Goal: Task Accomplishment & Management: Use online tool/utility

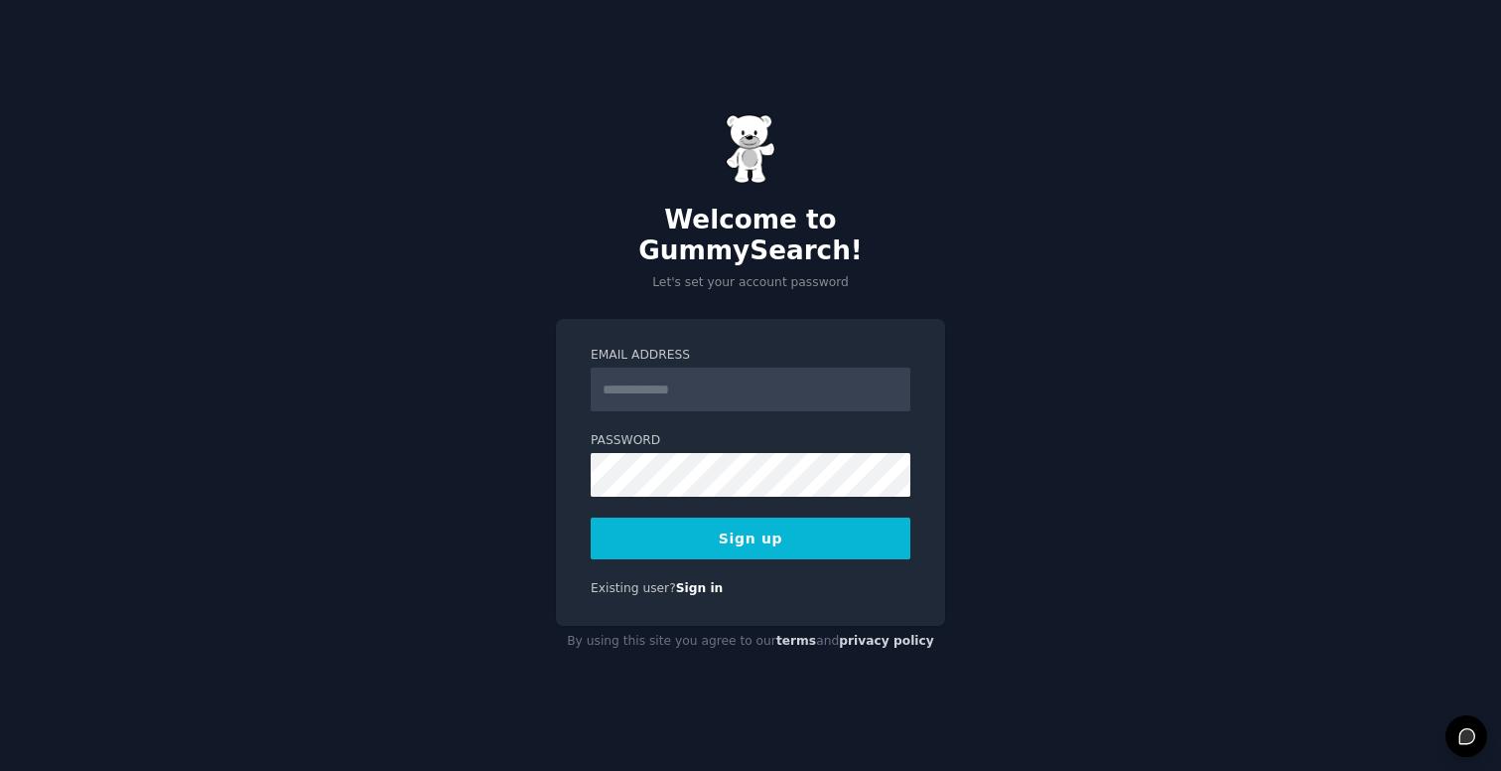
click at [694, 370] on input "Email Address" at bounding box center [751, 389] width 320 height 44
type input "**********"
click at [806, 533] on button "Sign up" at bounding box center [751, 538] width 320 height 42
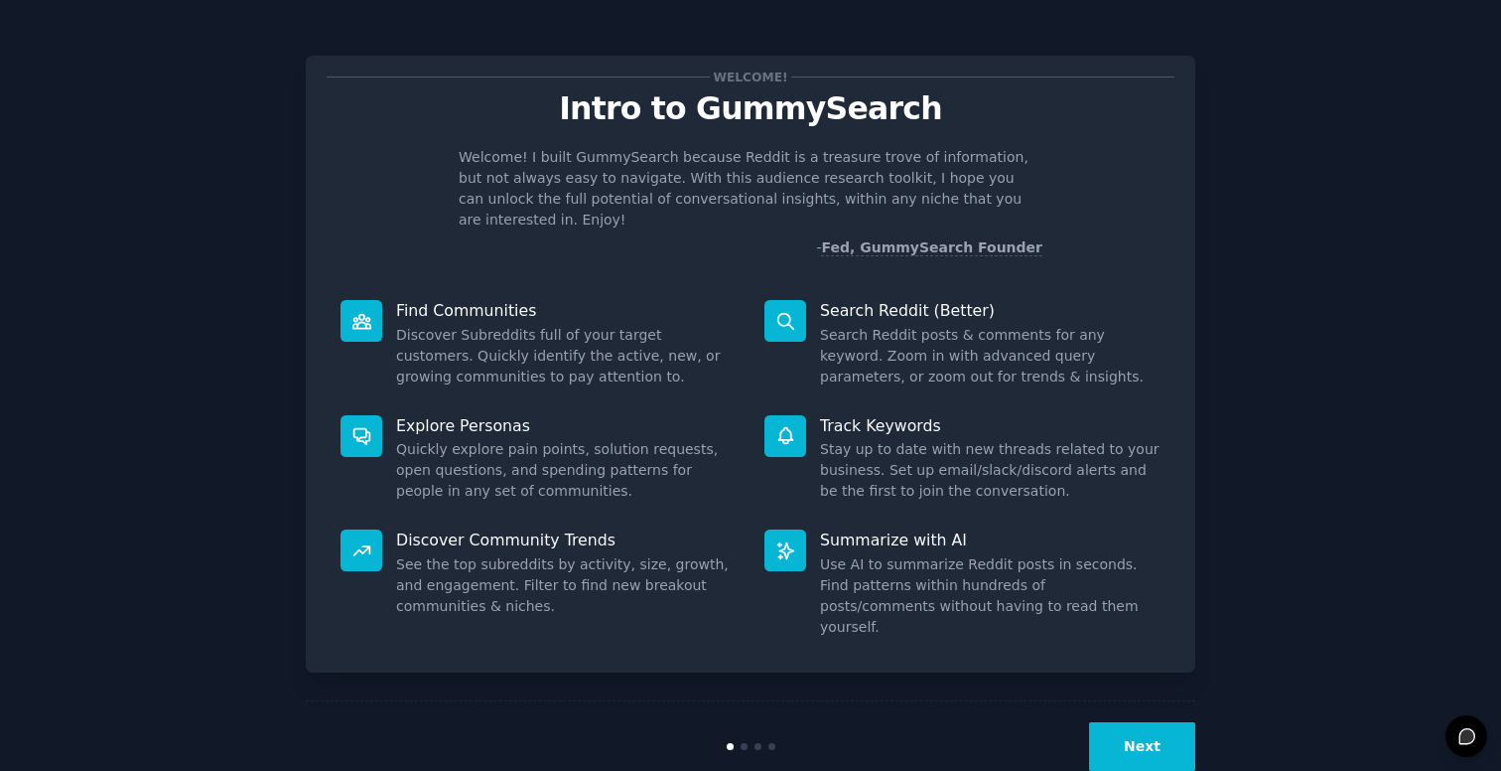
scroll to position [6, 0]
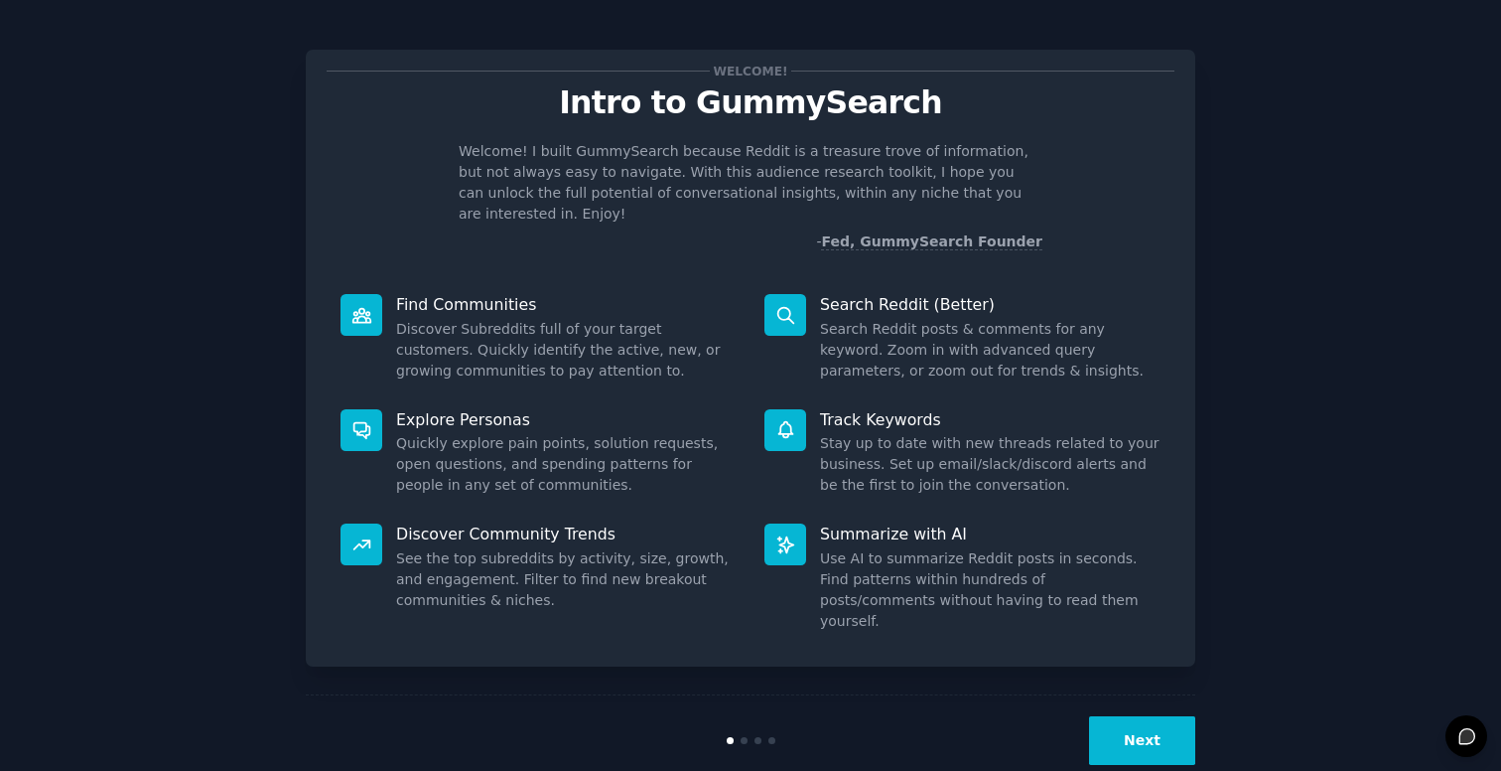
click at [1146, 716] on button "Next" at bounding box center [1142, 740] width 106 height 49
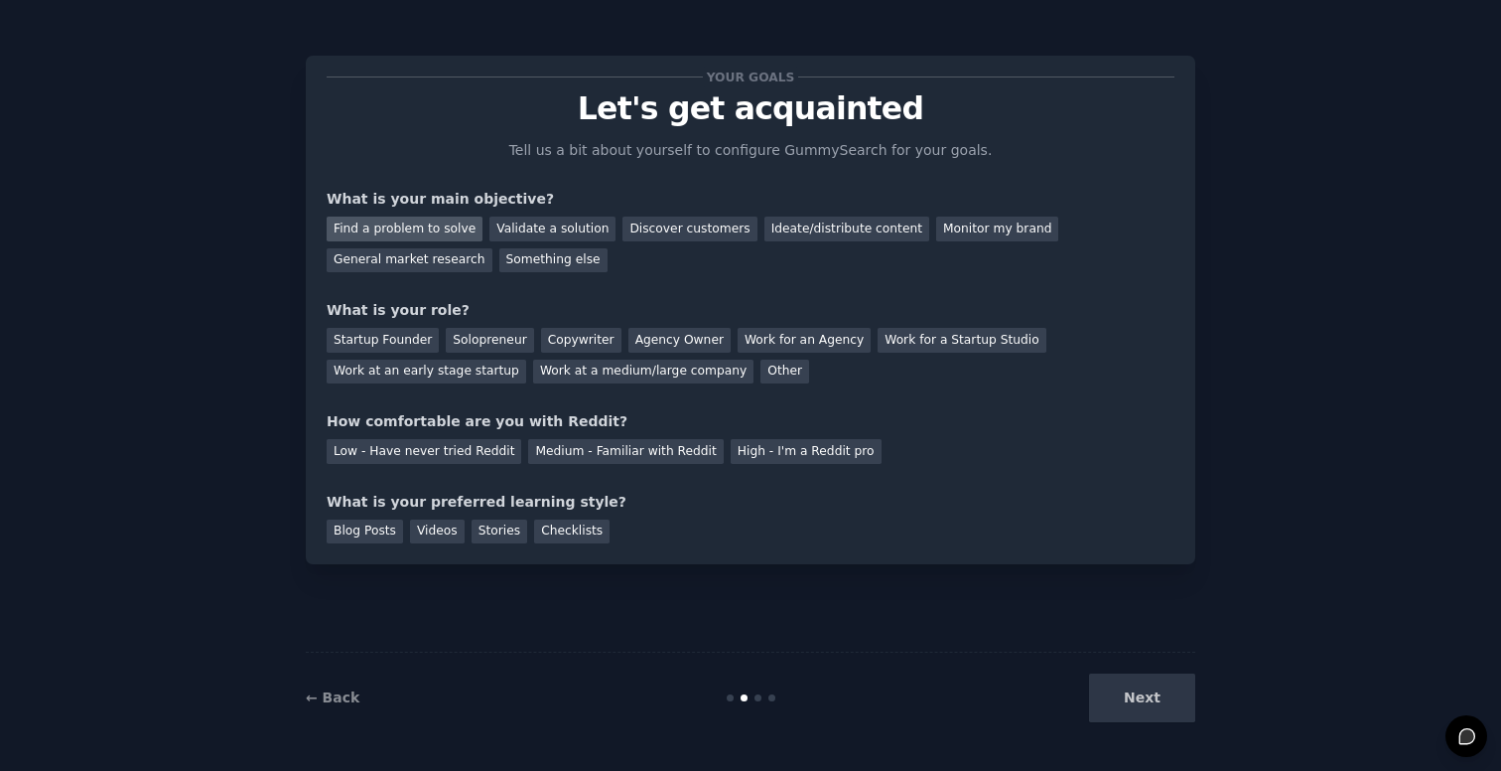
click at [427, 235] on div "Find a problem to solve" at bounding box center [405, 228] width 156 height 25
click at [395, 343] on div "Startup Founder" at bounding box center [383, 340] width 112 height 25
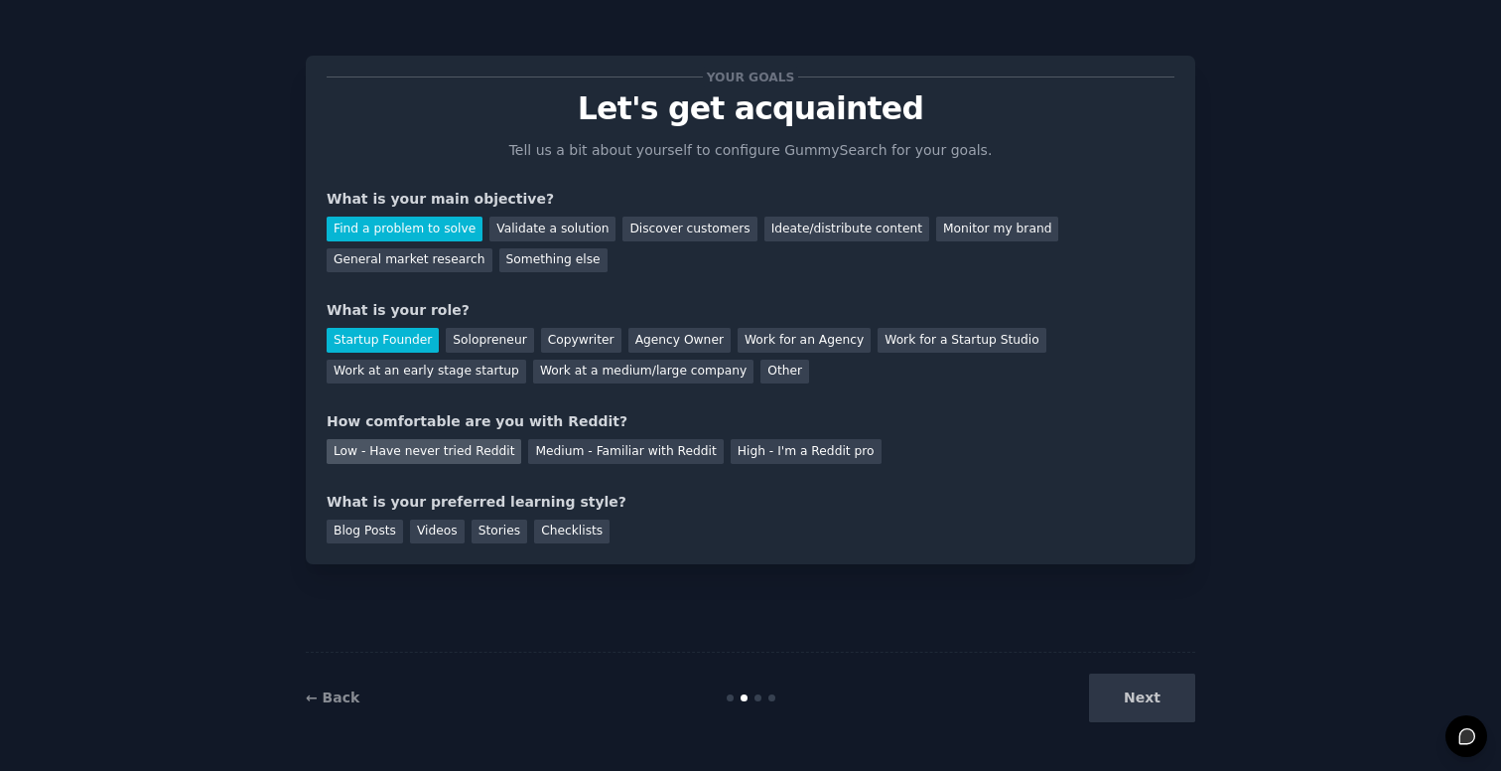
click at [443, 454] on div "Low - Have never tried Reddit" at bounding box center [424, 451] width 195 height 25
click at [427, 529] on div "Videos" at bounding box center [437, 531] width 55 height 25
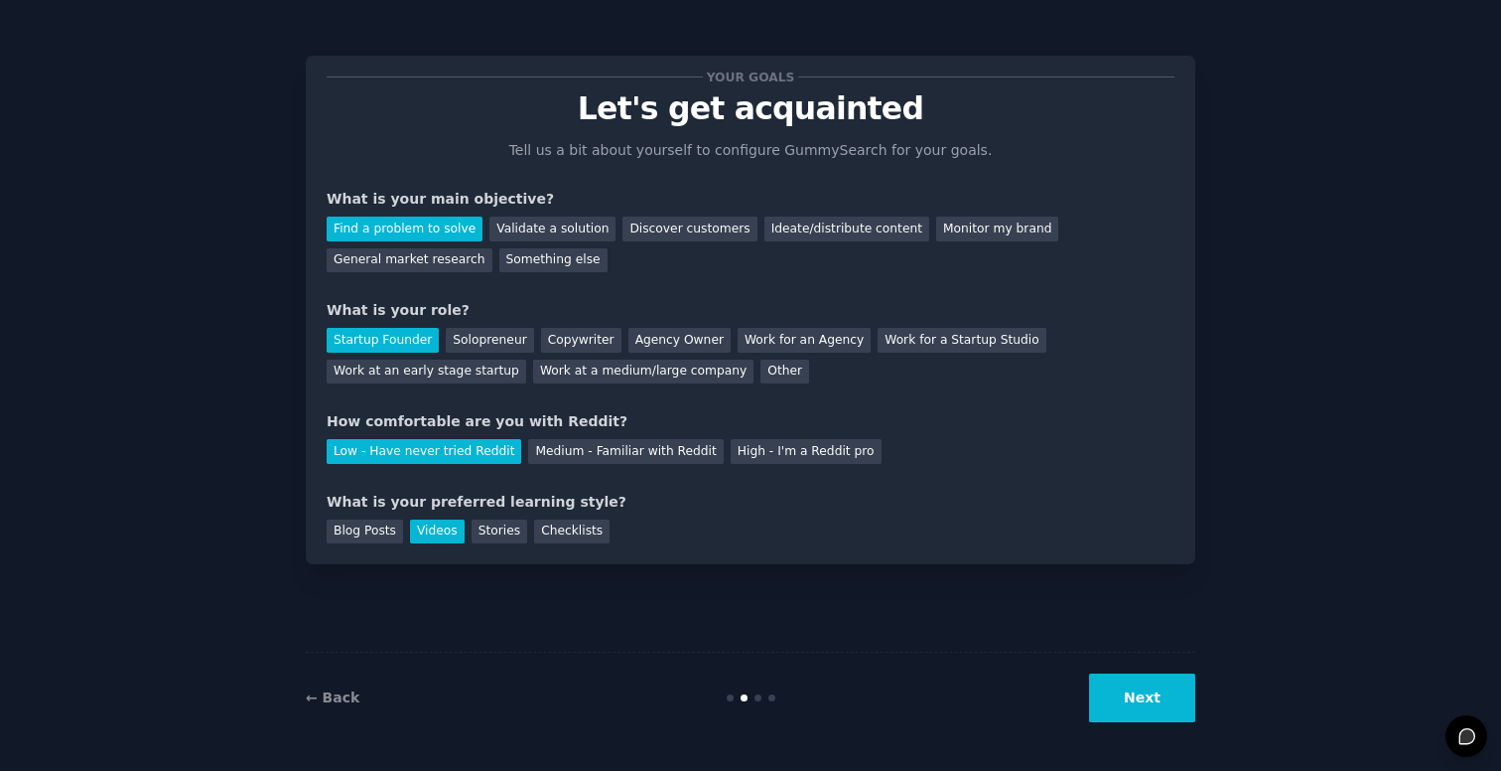
click at [1163, 699] on button "Next" at bounding box center [1142, 697] width 106 height 49
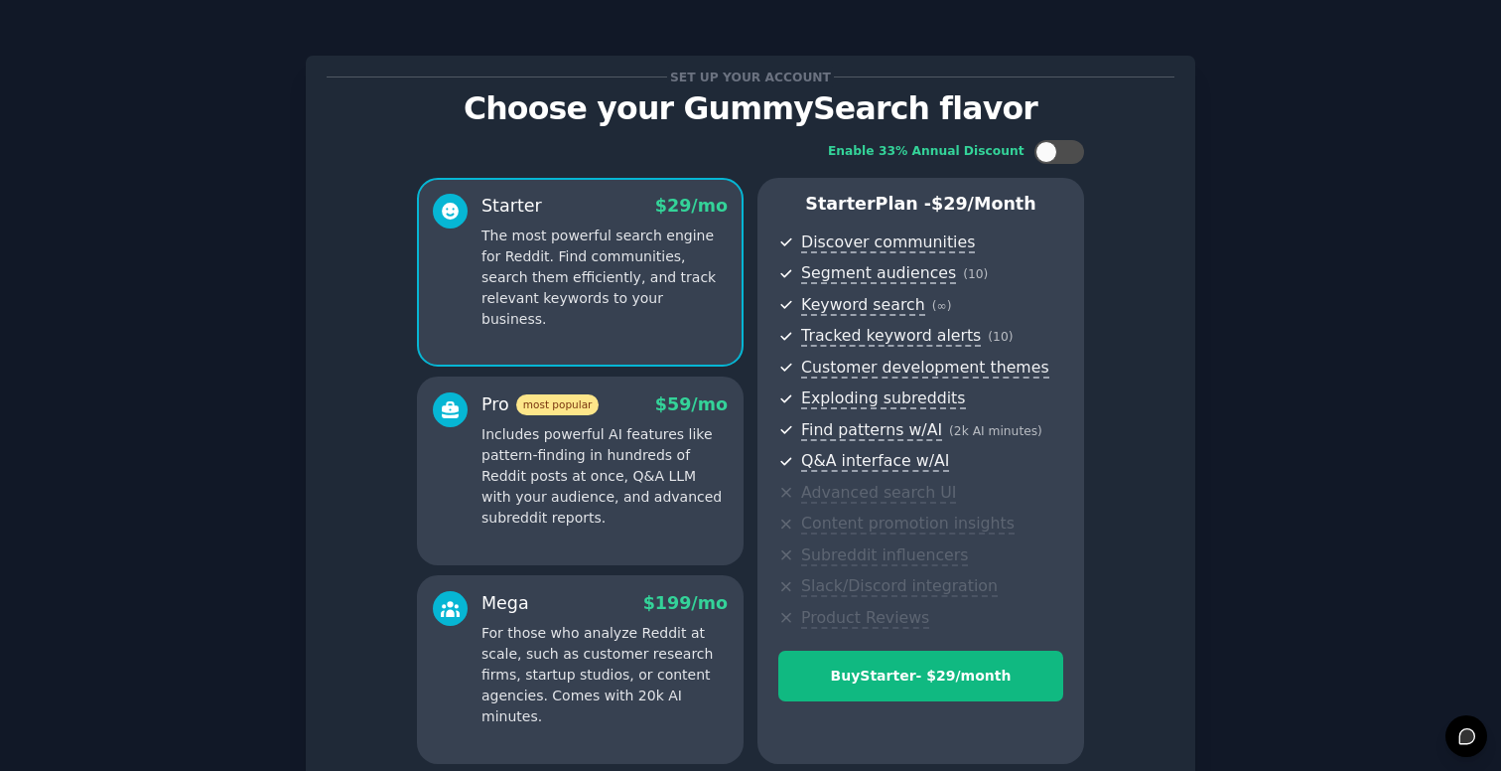
scroll to position [182, 0]
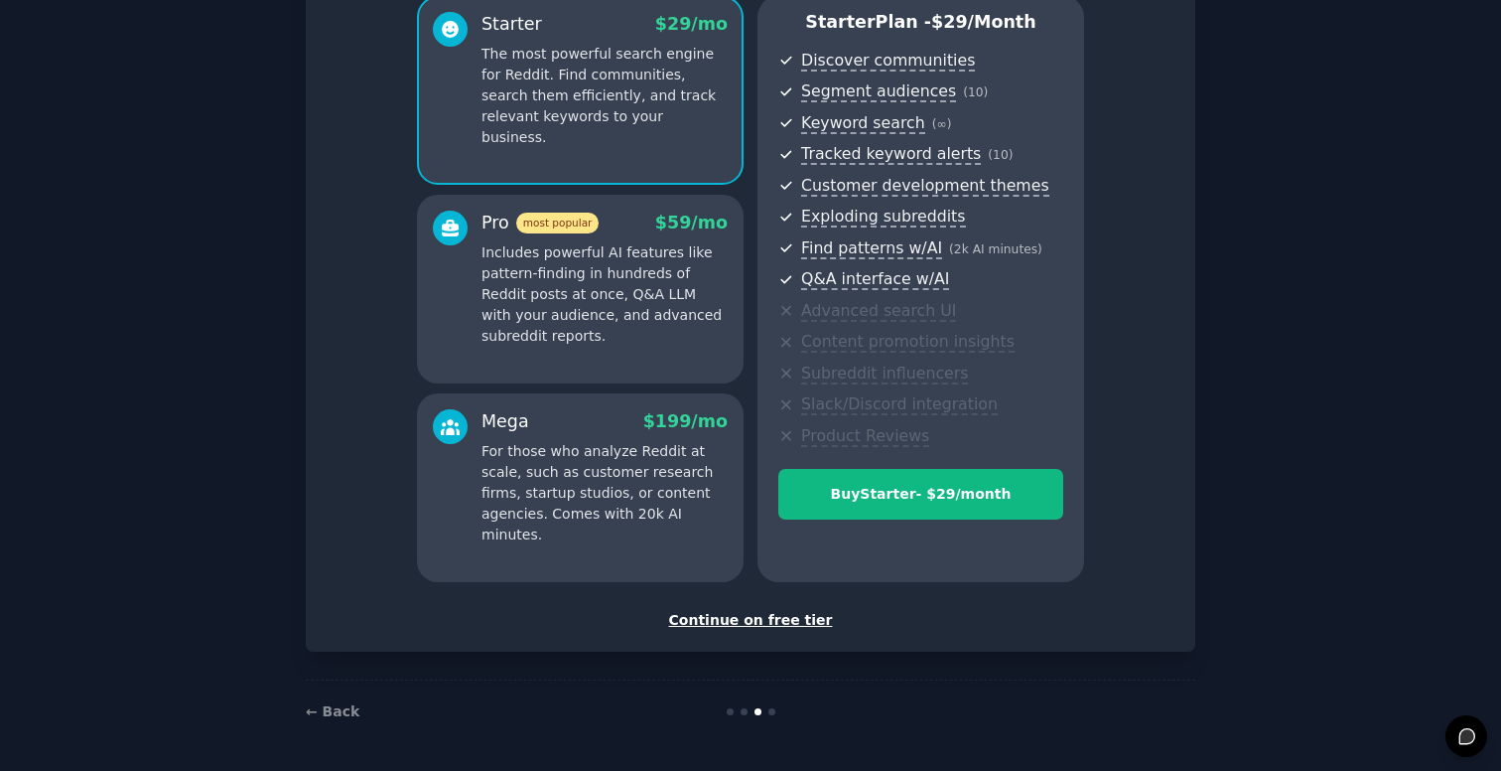
click at [758, 624] on div "Continue on free tier" at bounding box center [751, 620] width 848 height 21
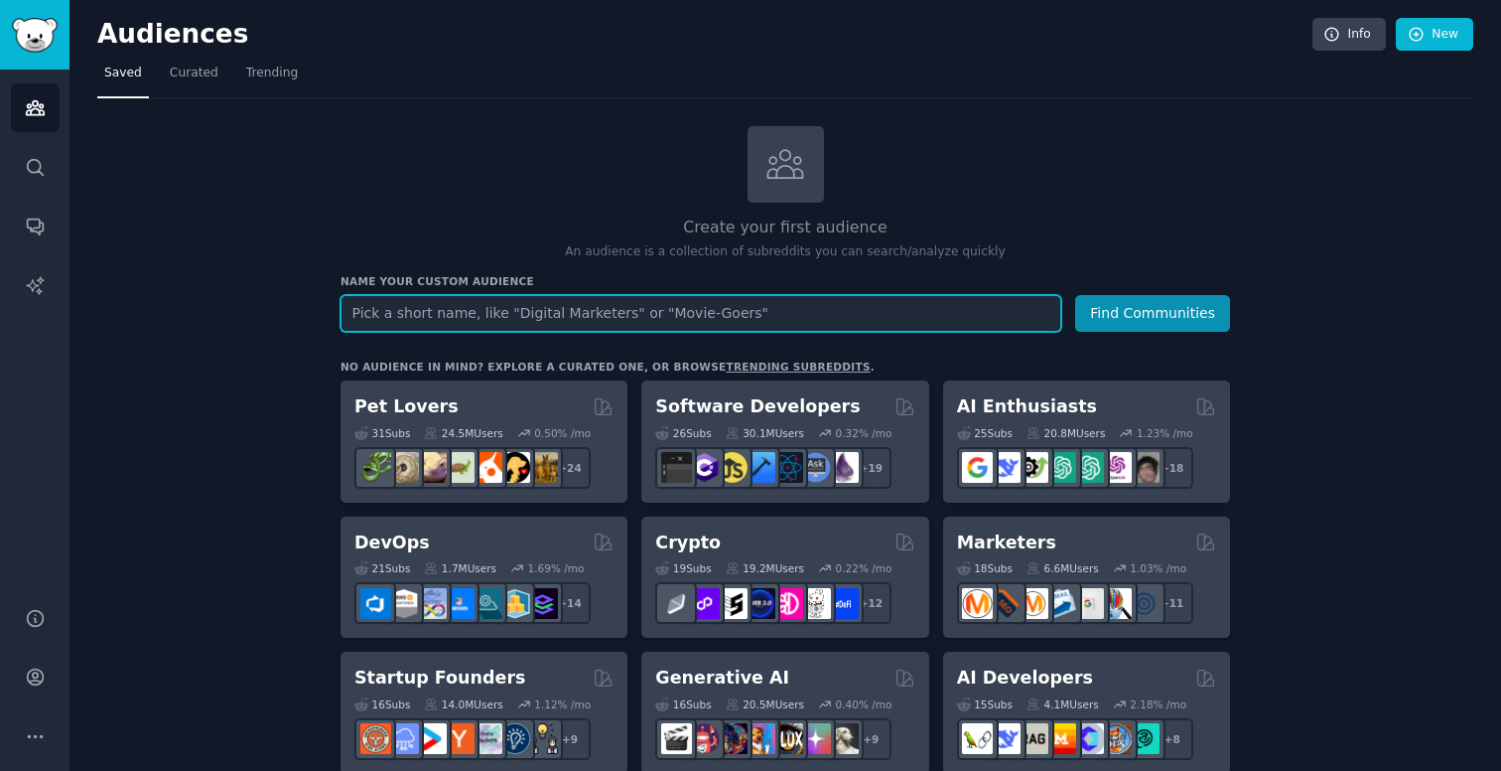
paste input "r/simpleliving"
type input "r/simpleliving"
click at [1075, 295] on button "Find Communities" at bounding box center [1152, 313] width 155 height 37
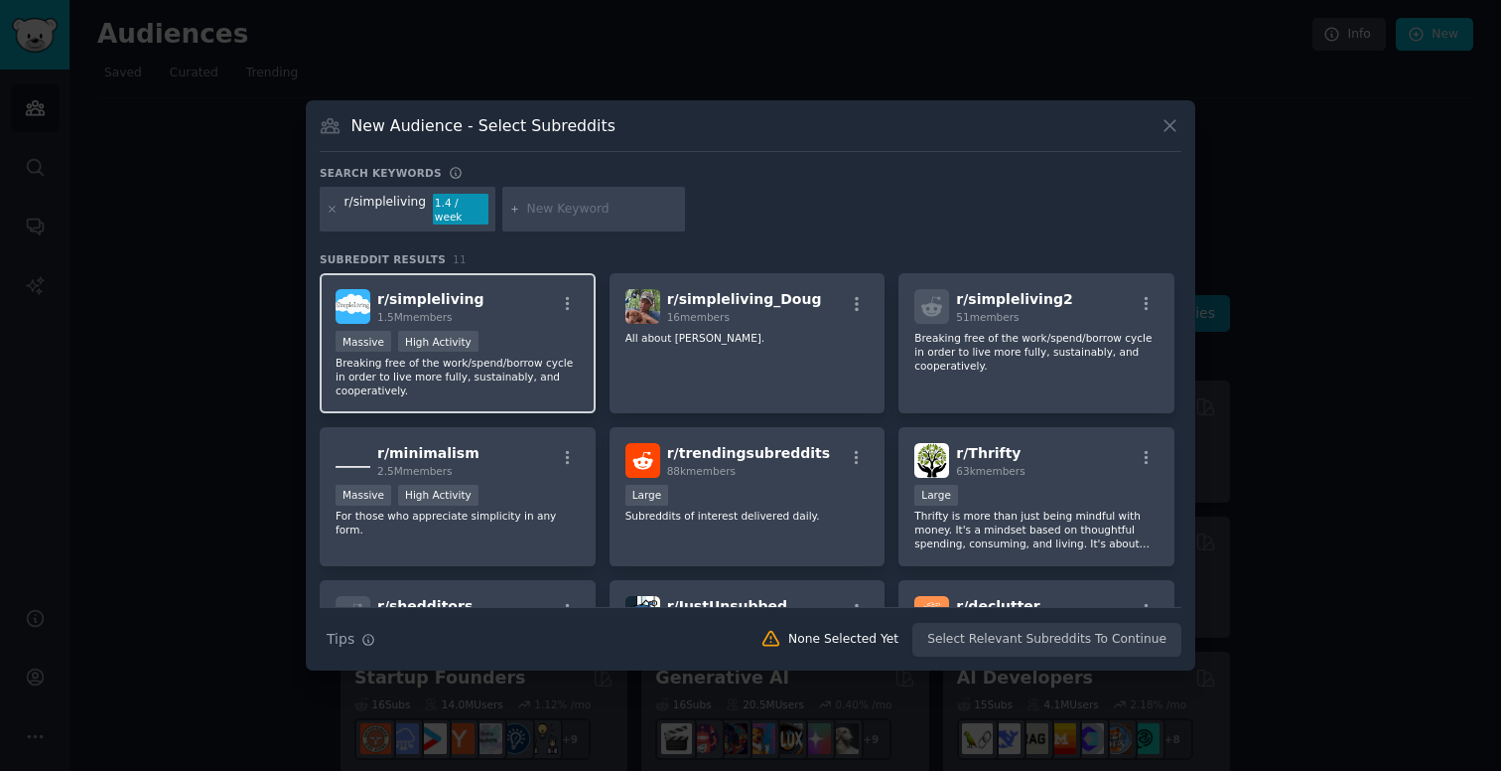
click at [445, 311] on span "1.5M members" at bounding box center [414, 317] width 75 height 12
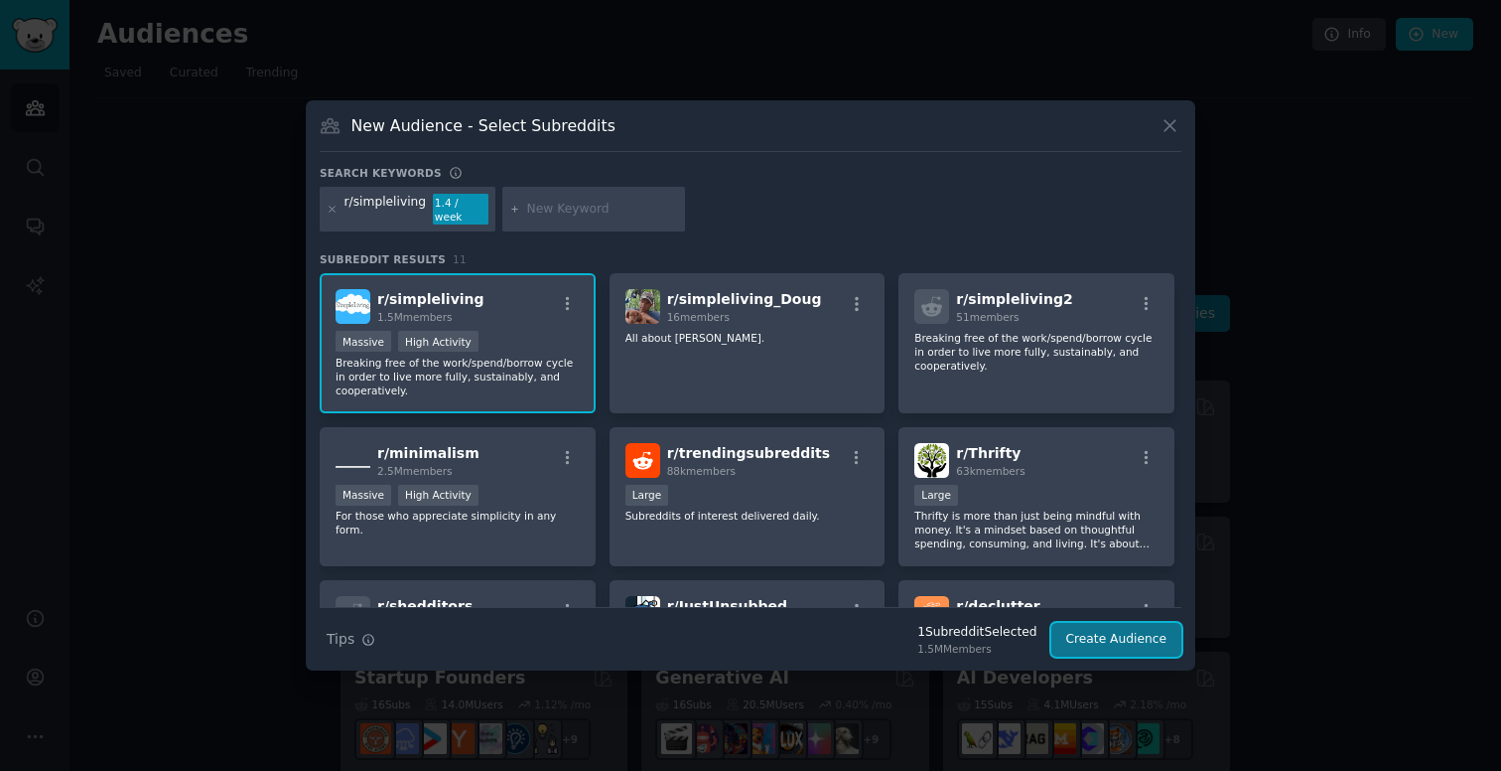
click at [1110, 637] on button "Create Audience" at bounding box center [1117, 640] width 131 height 34
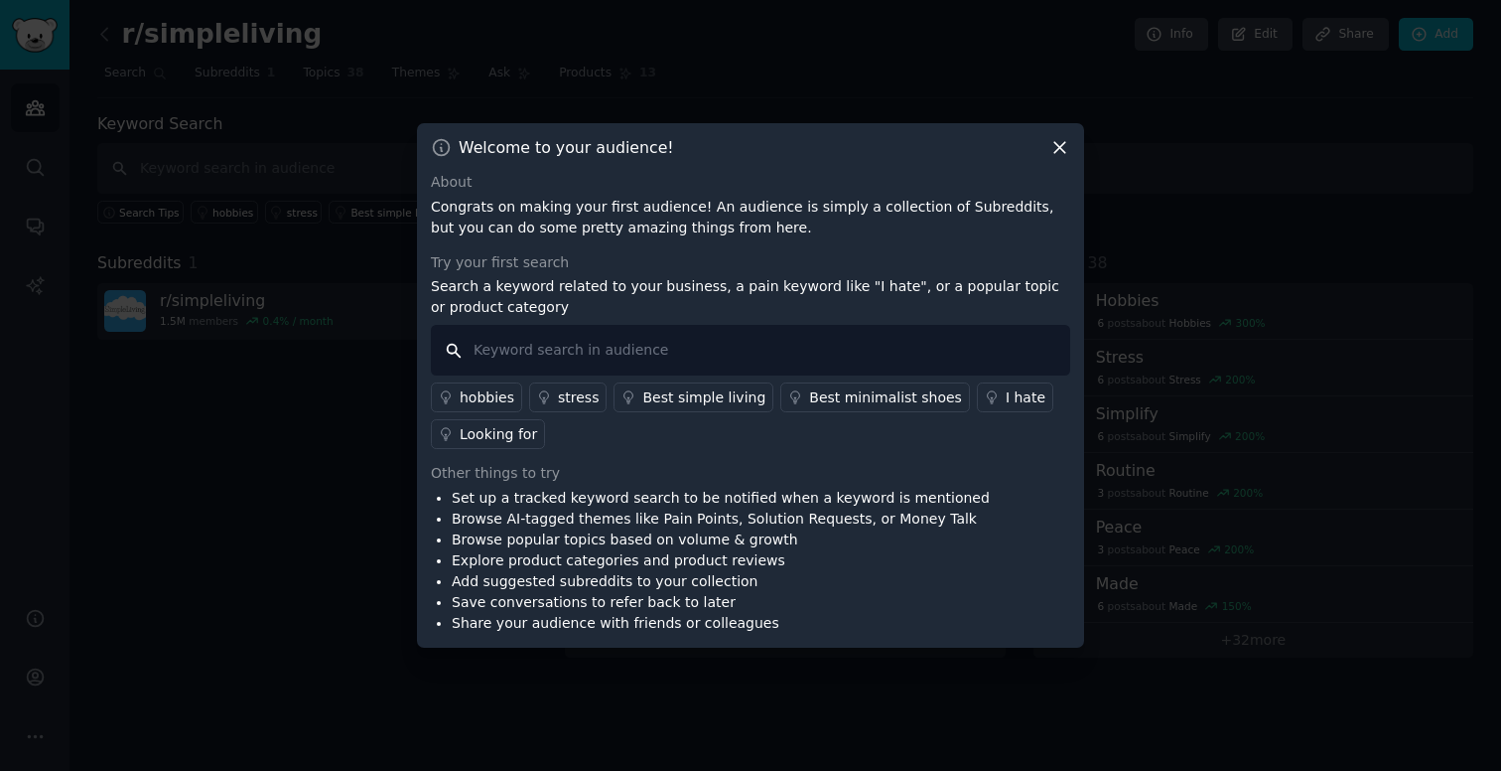
click at [637, 352] on input "text" at bounding box center [751, 350] width 640 height 51
type input "tired"
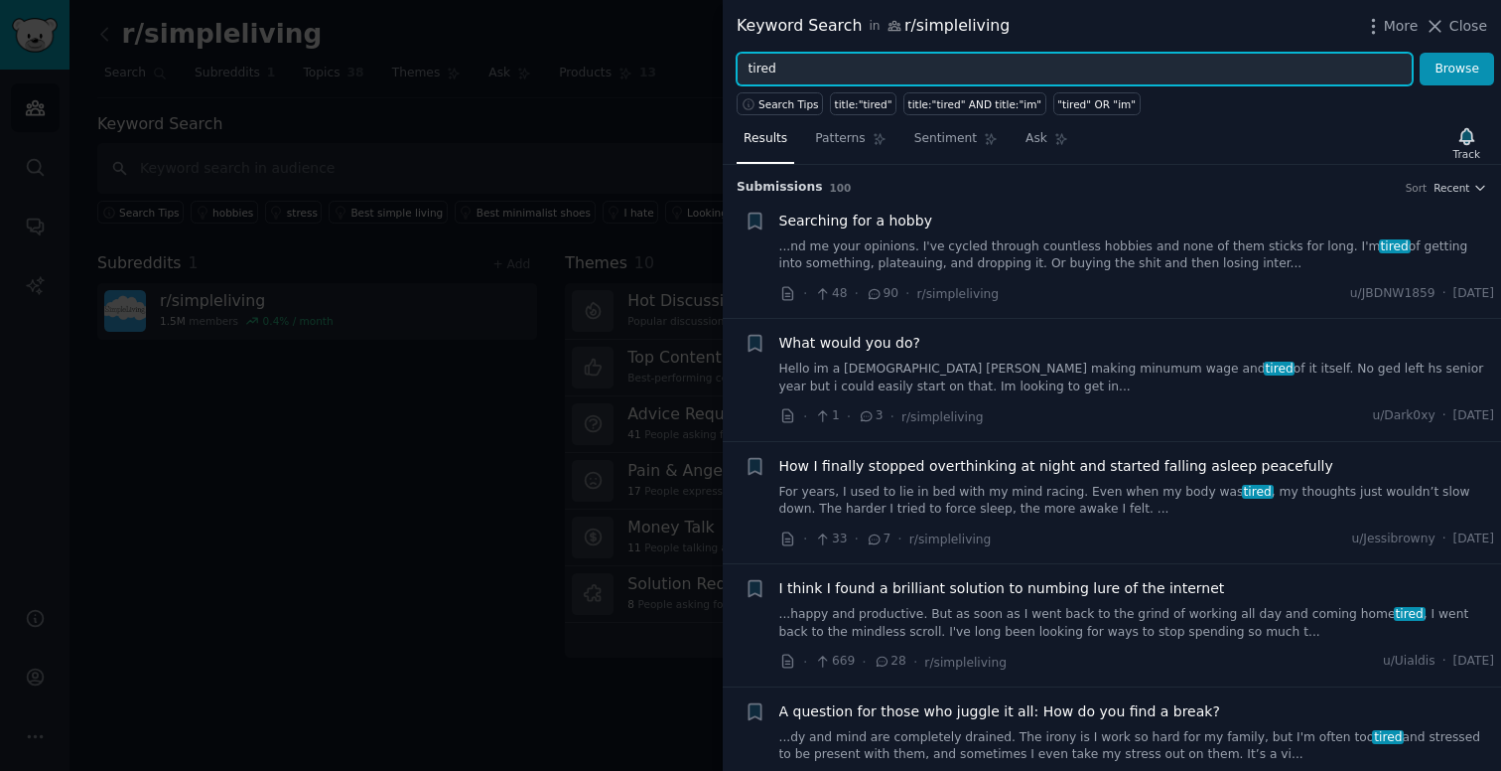
click at [802, 67] on input "tired" at bounding box center [1075, 70] width 676 height 34
click at [1420, 53] on button "Browse" at bounding box center [1457, 70] width 74 height 34
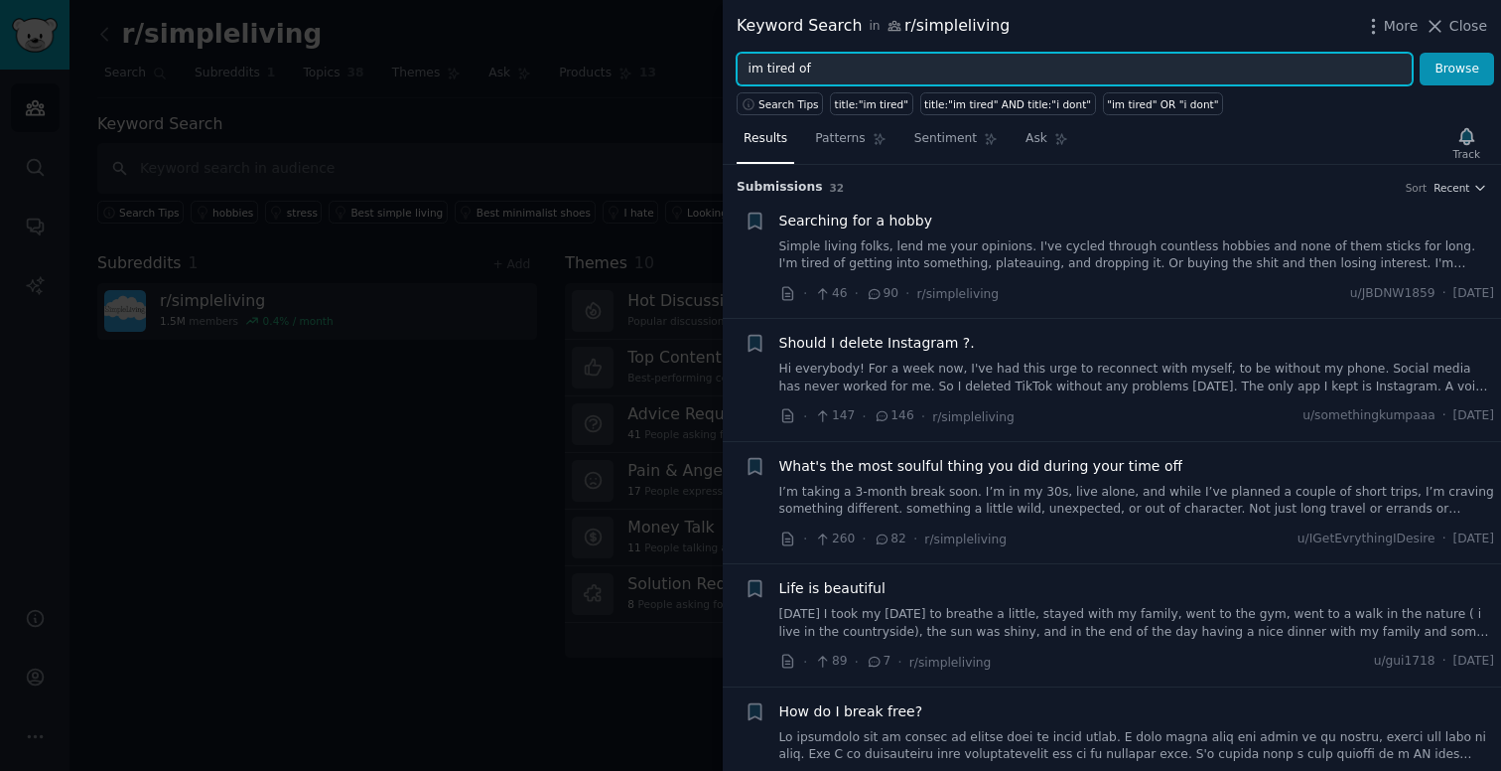
type input "im tired of"
click at [1420, 53] on button "Browse" at bounding box center [1457, 70] width 74 height 34
